Goal: Communication & Community: Answer question/provide support

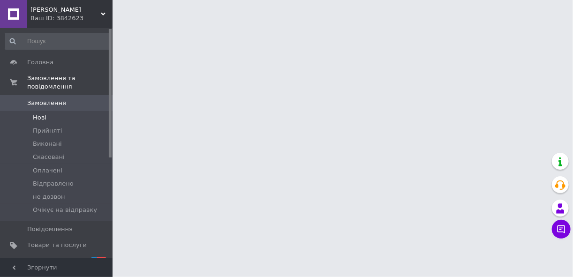
click at [40, 113] on span "Нові" at bounding box center [40, 117] width 14 height 8
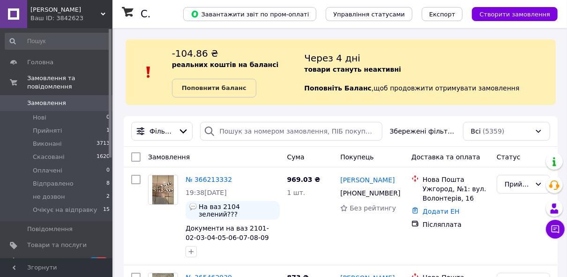
click at [53, 257] on span "[DEMOGRAPHIC_DATA]" at bounding box center [61, 261] width 69 height 8
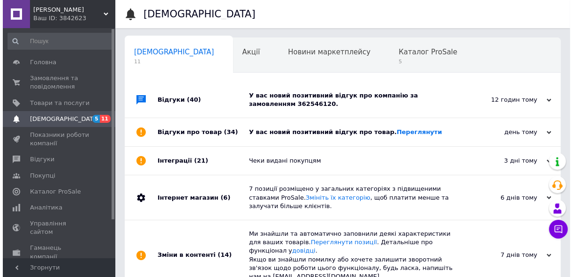
scroll to position [0, 5]
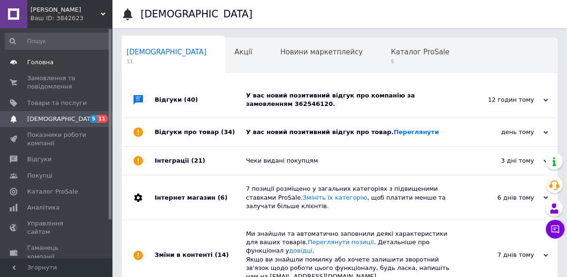
click at [48, 68] on link "Головна" at bounding box center [57, 62] width 115 height 16
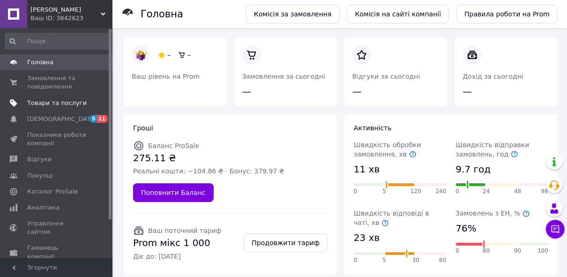
click at [61, 97] on link "Товари та послуги" at bounding box center [57, 103] width 115 height 16
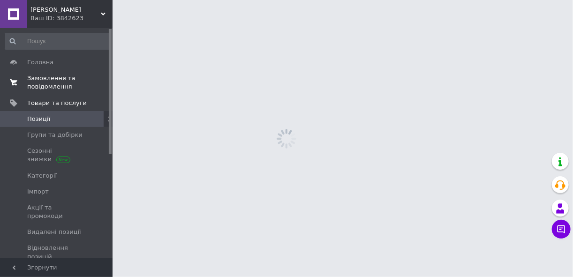
click at [61, 86] on span "Замовлення та повідомлення" at bounding box center [57, 82] width 60 height 17
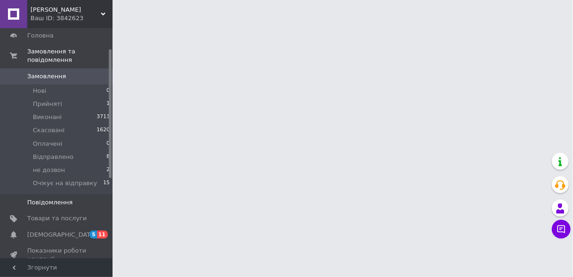
scroll to position [75, 0]
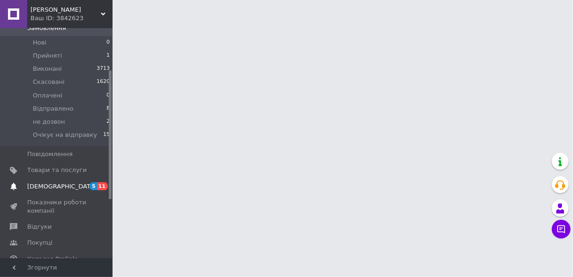
click at [60, 182] on span "[DEMOGRAPHIC_DATA]" at bounding box center [61, 186] width 69 height 8
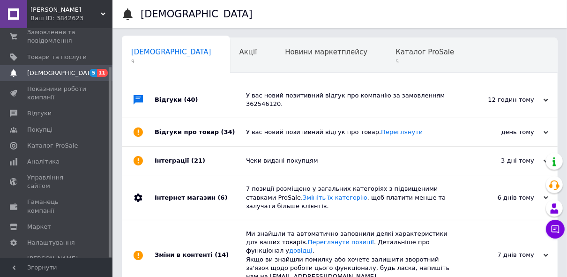
scroll to position [0, 5]
click at [391, 53] on span "Каталог ProSale" at bounding box center [420, 52] width 59 height 8
click at [382, 66] on div "Каталог ProSale 5" at bounding box center [425, 56] width 87 height 36
click at [157, 60] on span "9" at bounding box center [167, 61] width 80 height 7
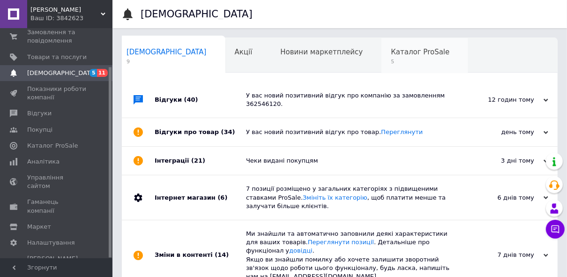
click at [391, 62] on span "5" at bounding box center [420, 61] width 59 height 7
click at [391, 61] on span "5" at bounding box center [420, 61] width 59 height 7
click at [201, 83] on span "Навчання та заходи" at bounding box center [164, 87] width 75 height 8
click at [391, 56] on span "Каталог ProSale" at bounding box center [420, 52] width 59 height 8
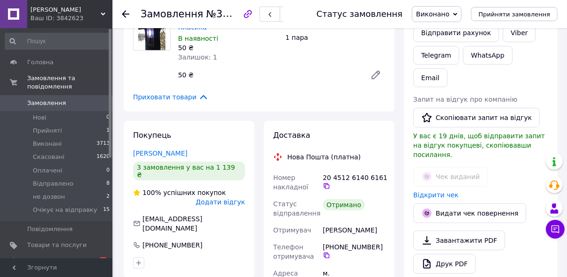
scroll to position [188, 0]
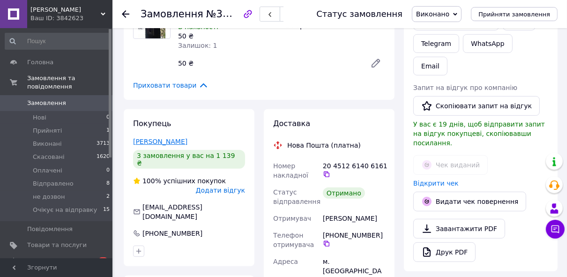
click at [162, 138] on link "[PERSON_NAME]" at bounding box center [160, 142] width 54 height 8
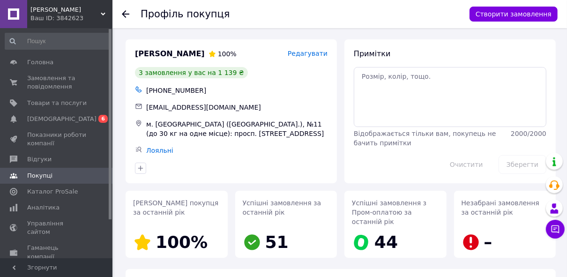
click at [125, 13] on icon at bounding box center [126, 14] width 8 height 8
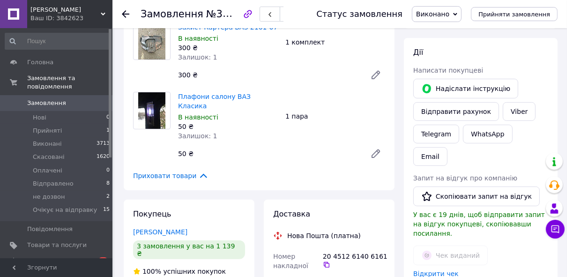
scroll to position [76, 0]
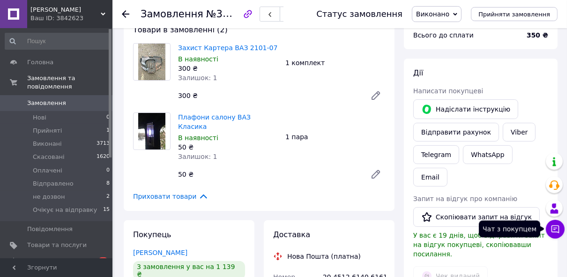
click at [559, 225] on icon at bounding box center [555, 229] width 9 height 9
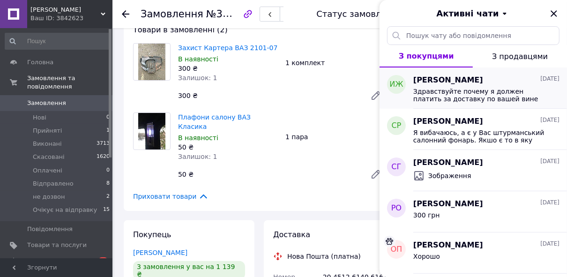
click at [452, 98] on span "Здравствуйте почему я должен платить за доставку по вашей вине" at bounding box center [480, 95] width 133 height 15
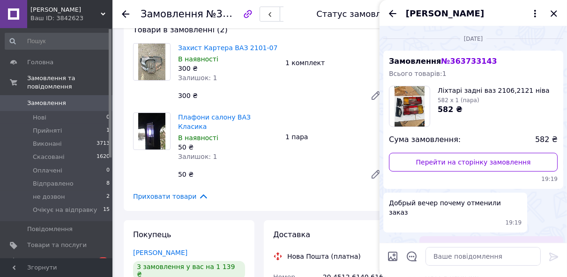
scroll to position [560, 0]
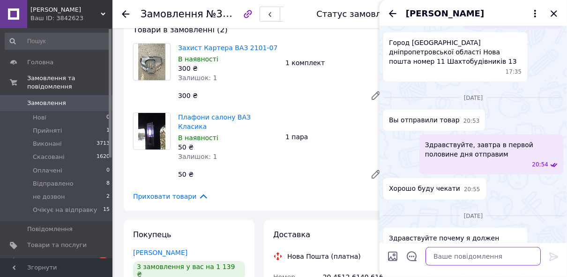
click at [439, 259] on textarea at bounding box center [483, 256] width 115 height 19
type textarea "Добрый день"
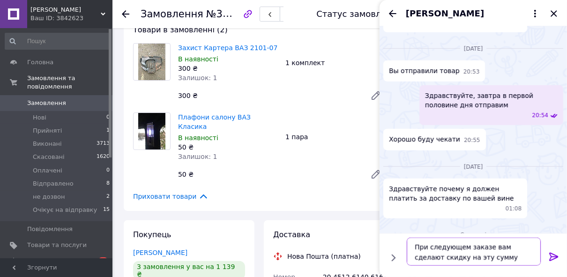
type textarea "При следующем заказе вам сделают скидку на эту сумму"
click at [455, 247] on div "Добрый день 19:26" at bounding box center [474, 257] width 180 height 21
click at [552, 256] on icon at bounding box center [554, 257] width 9 height 8
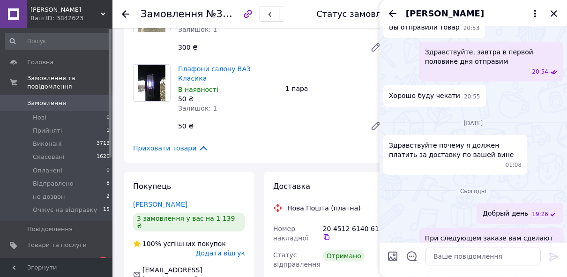
scroll to position [264, 0]
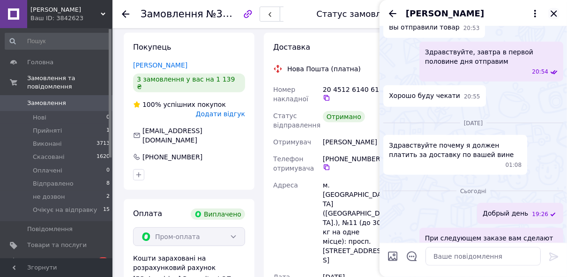
click at [552, 13] on icon "Закрити" at bounding box center [554, 13] width 11 height 11
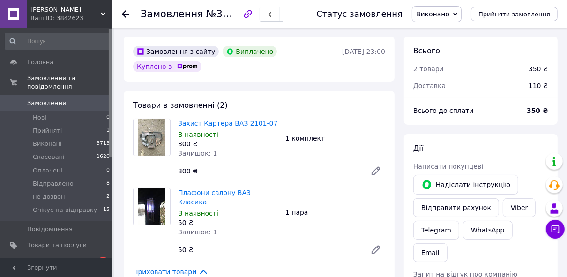
scroll to position [0, 0]
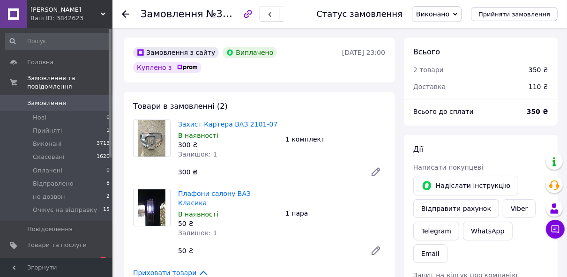
click at [60, 257] on span "[DEMOGRAPHIC_DATA]" at bounding box center [61, 261] width 69 height 8
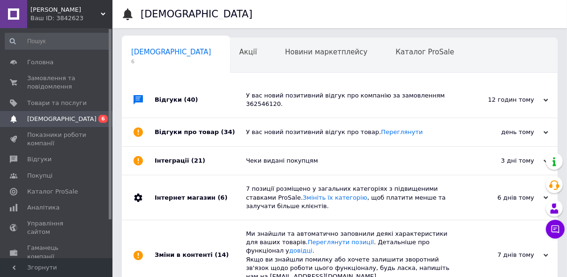
scroll to position [0, 5]
click at [382, 62] on div "Каталог ProSale 0" at bounding box center [425, 56] width 87 height 36
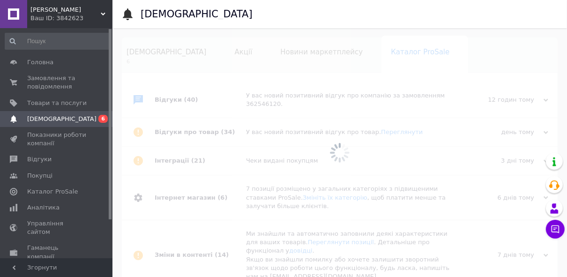
scroll to position [0, 28]
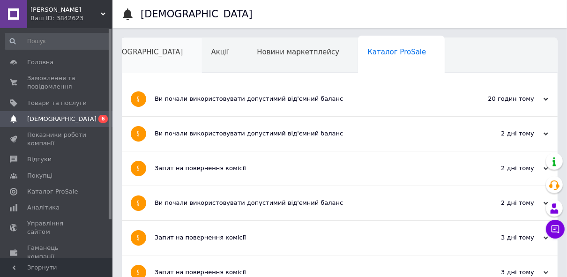
click at [146, 61] on div "[DEMOGRAPHIC_DATA] 6" at bounding box center [148, 56] width 108 height 36
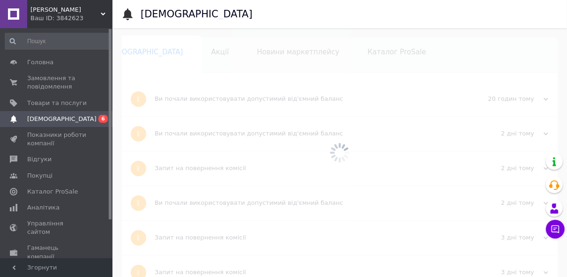
scroll to position [0, 5]
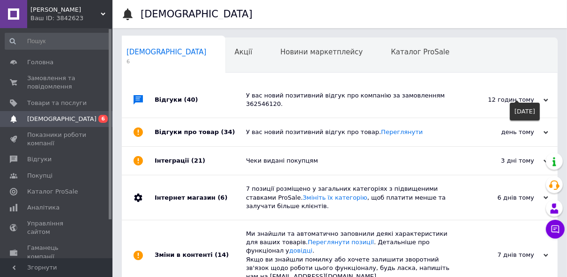
click at [547, 98] on icon at bounding box center [546, 100] width 5 height 5
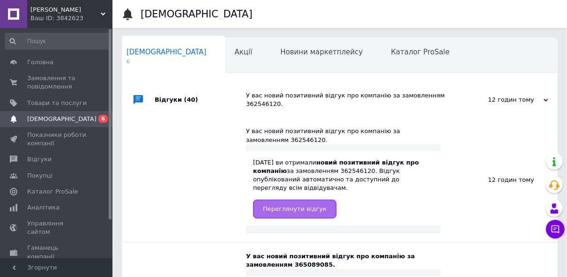
scroll to position [38, 0]
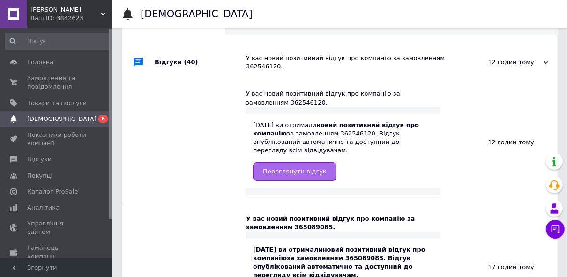
click at [281, 162] on link "Переглянути відгук" at bounding box center [294, 171] width 83 height 19
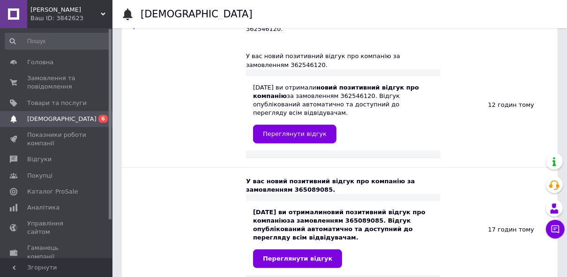
scroll to position [113, 0]
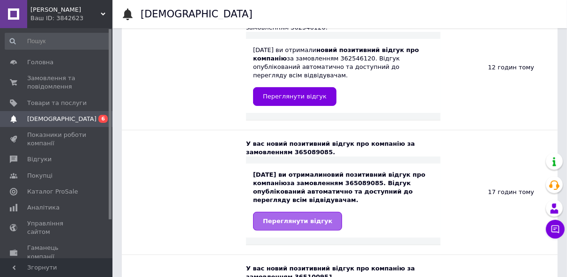
click at [295, 218] on span "Переглянути відгук" at bounding box center [297, 221] width 69 height 7
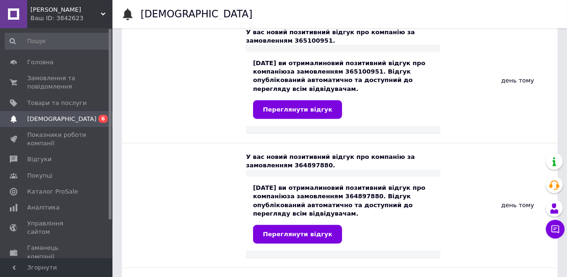
scroll to position [375, 0]
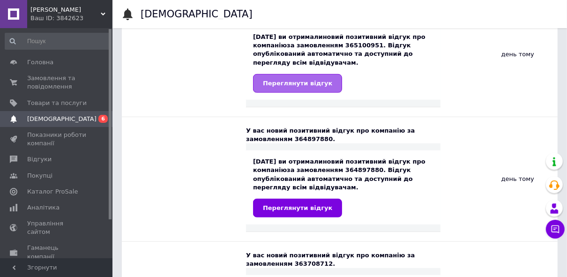
click at [290, 80] on span "Переглянути відгук" at bounding box center [297, 83] width 69 height 7
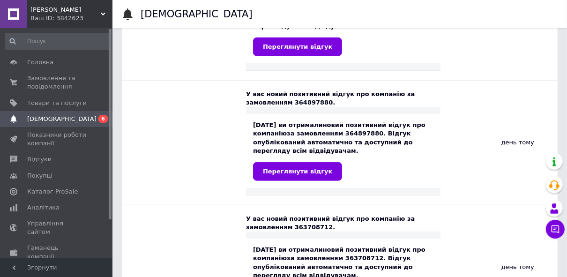
scroll to position [450, 0]
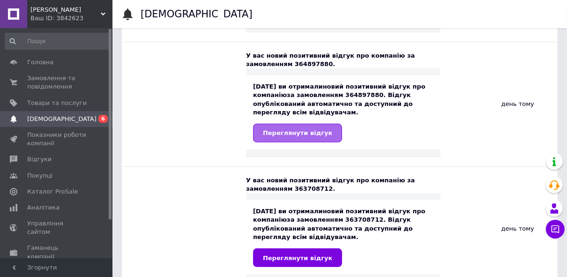
click at [293, 124] on link "Переглянути відгук" at bounding box center [297, 133] width 89 height 19
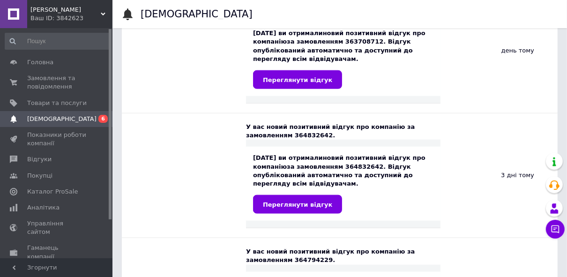
scroll to position [675, 0]
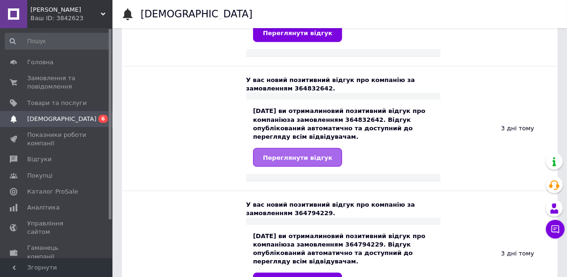
click at [311, 154] on span "Переглянути відгук" at bounding box center [297, 157] width 69 height 7
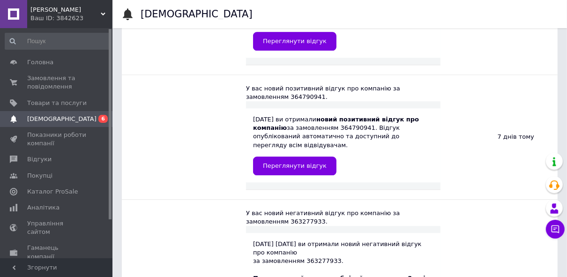
scroll to position [1800, 0]
